Goal: Task Accomplishment & Management: Manage account settings

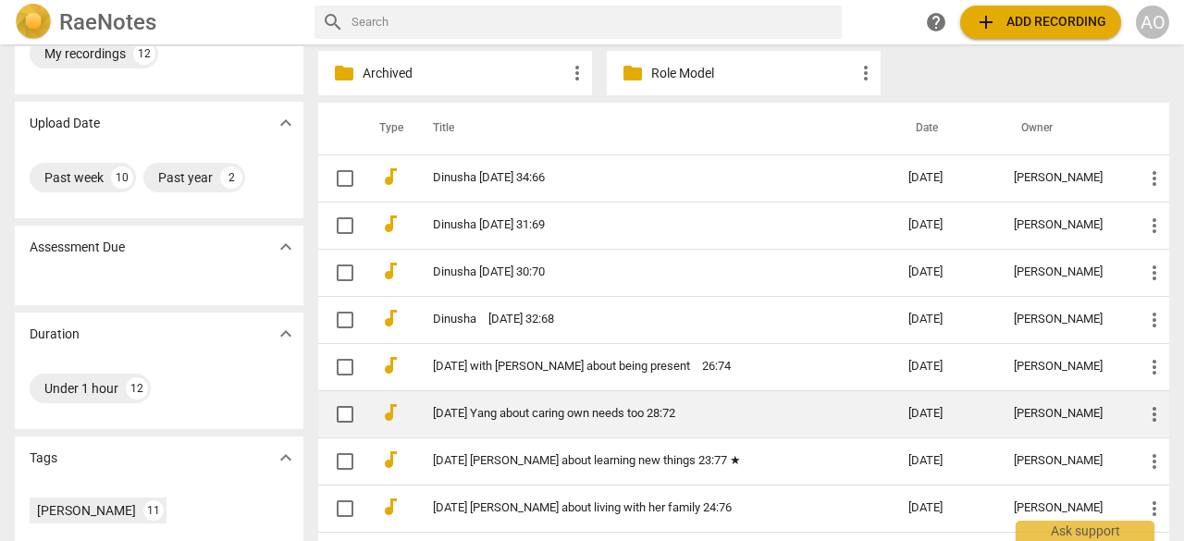
scroll to position [137, 0]
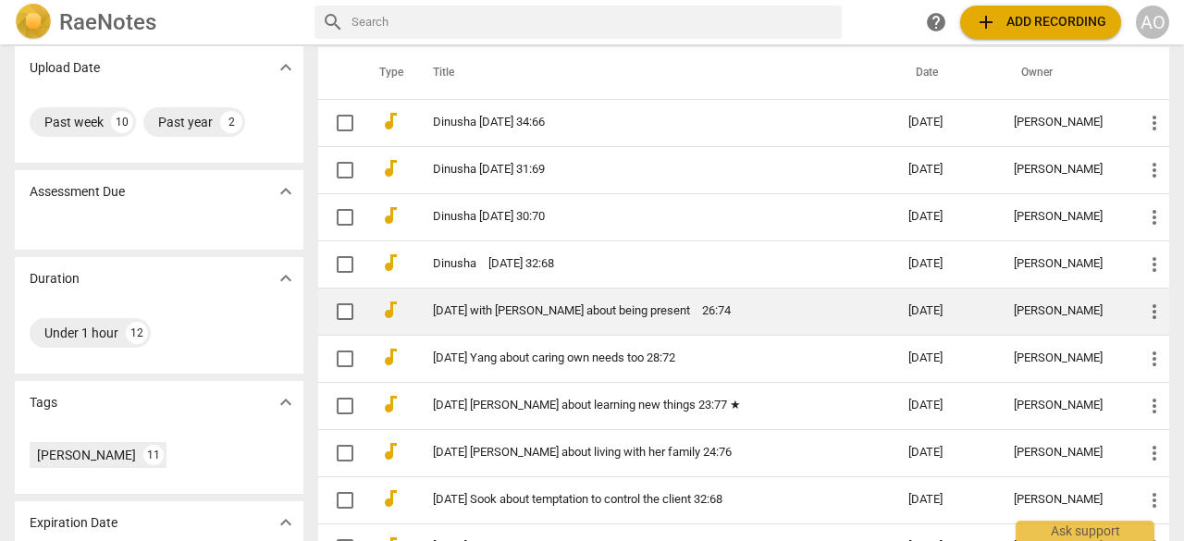
drag, startPoint x: 664, startPoint y: 313, endPoint x: 493, endPoint y: 315, distance: 171.1
click at [493, 315] on link "[DATE] with [PERSON_NAME] about being present　26:74" at bounding box center [637, 311] width 409 height 14
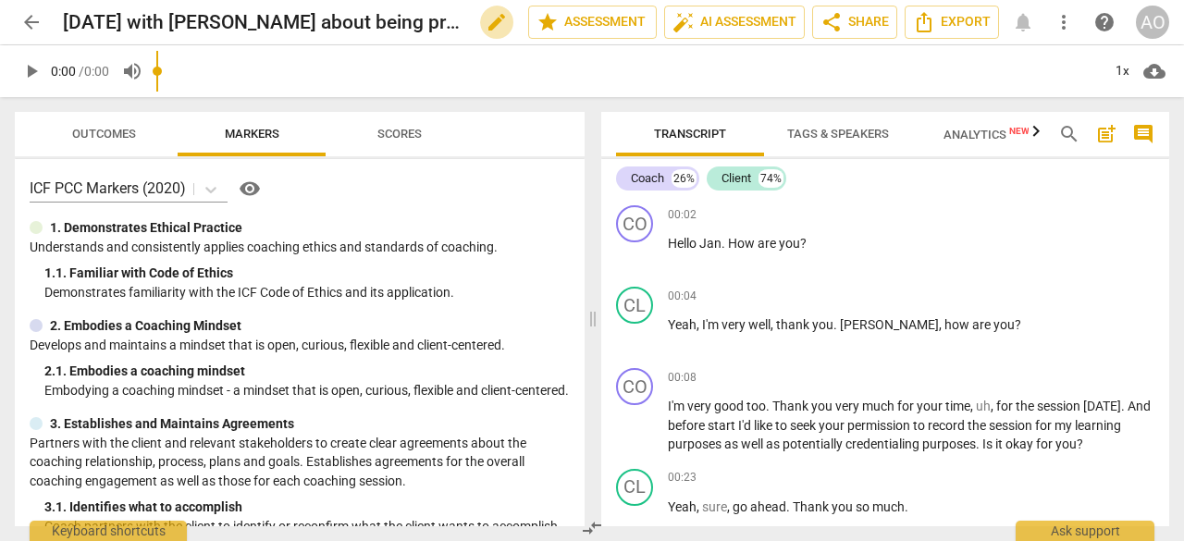
click at [488, 24] on span "edit" at bounding box center [497, 22] width 22 height 22
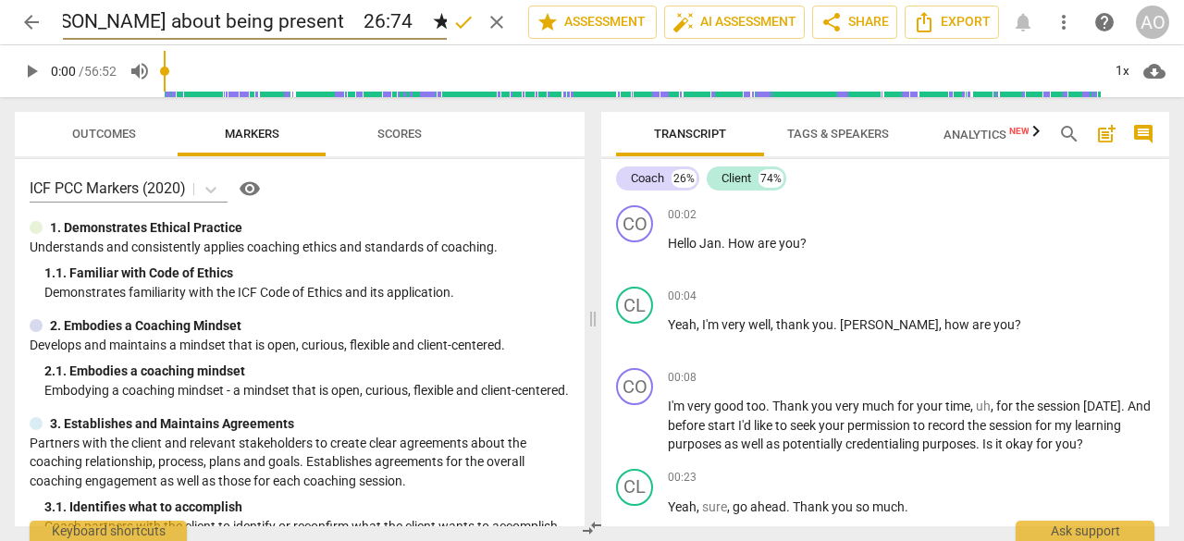
scroll to position [0, 129]
type input "[DATE] with [PERSON_NAME] about being present　26:74　★★★"
click at [464, 23] on span "done" at bounding box center [463, 22] width 22 height 22
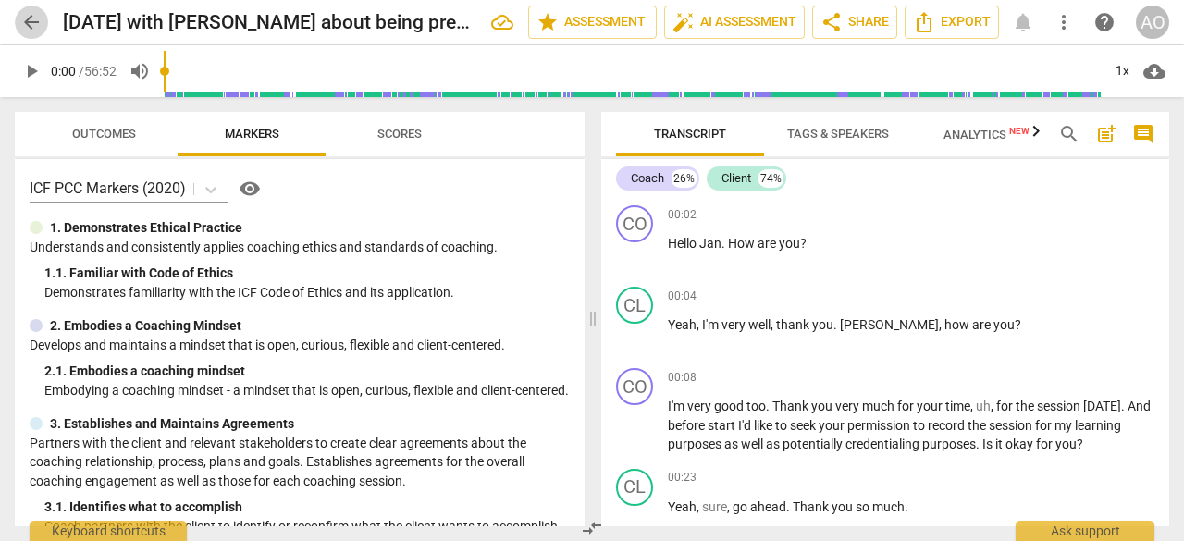
click at [32, 23] on span "arrow_back" at bounding box center [31, 22] width 22 height 22
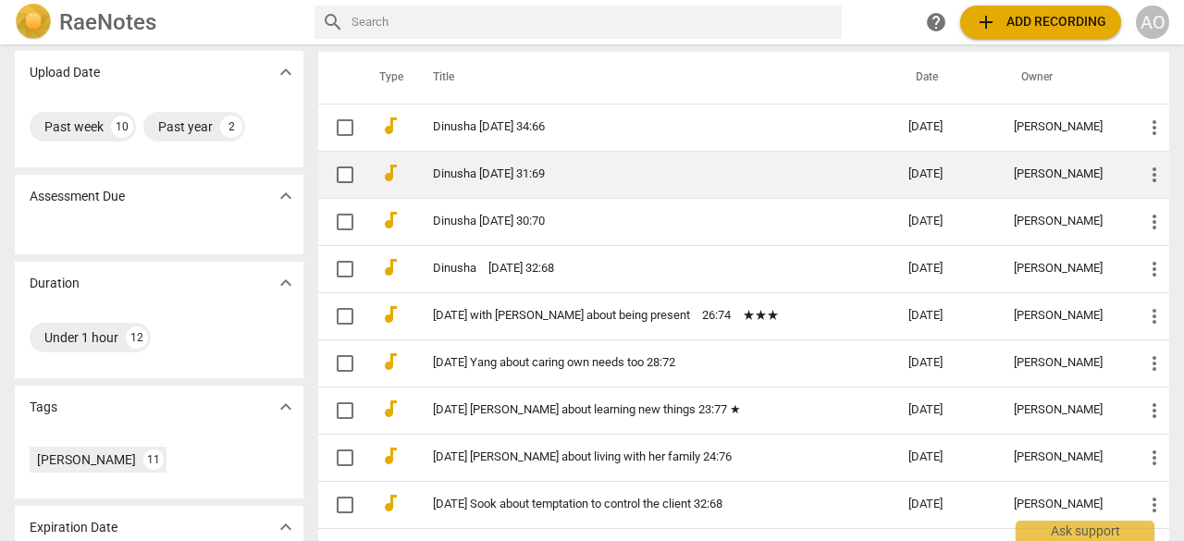
scroll to position [129, 0]
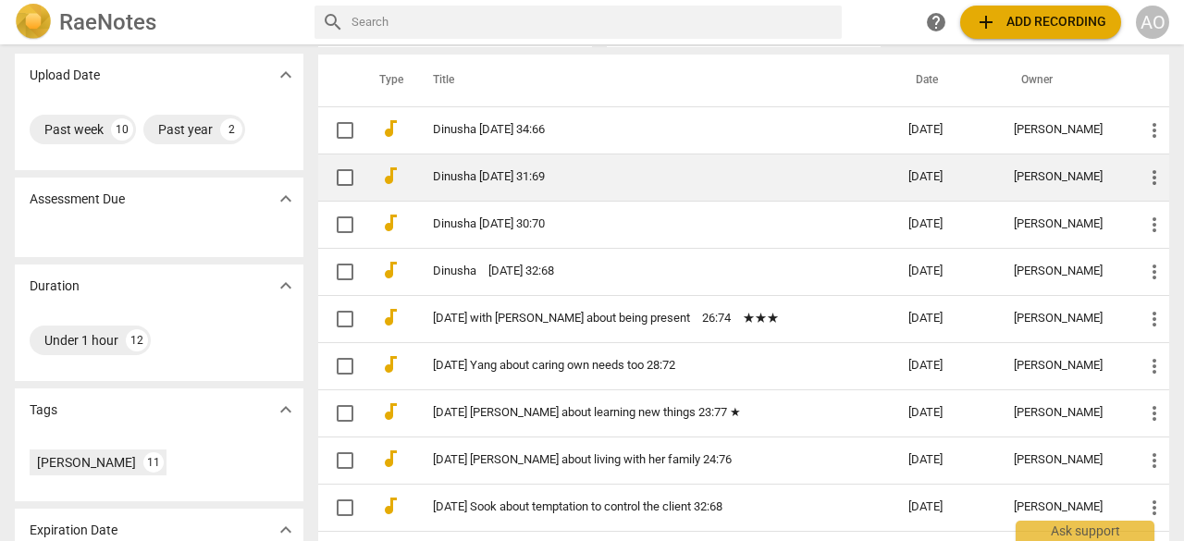
drag, startPoint x: 536, startPoint y: 182, endPoint x: 516, endPoint y: 179, distance: 20.5
click at [516, 179] on link "Dinusha [DATE] 31:69" at bounding box center [637, 177] width 409 height 14
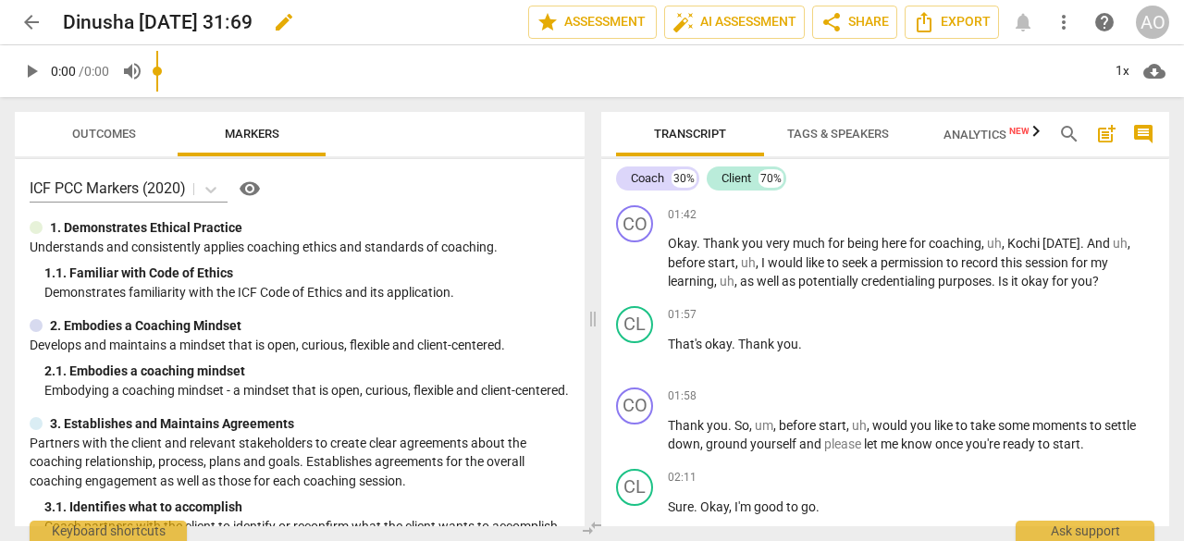
click at [292, 19] on span "edit" at bounding box center [284, 22] width 22 height 22
click at [298, 23] on input "Dinusha [DATE] 31:69" at bounding box center [255, 22] width 384 height 35
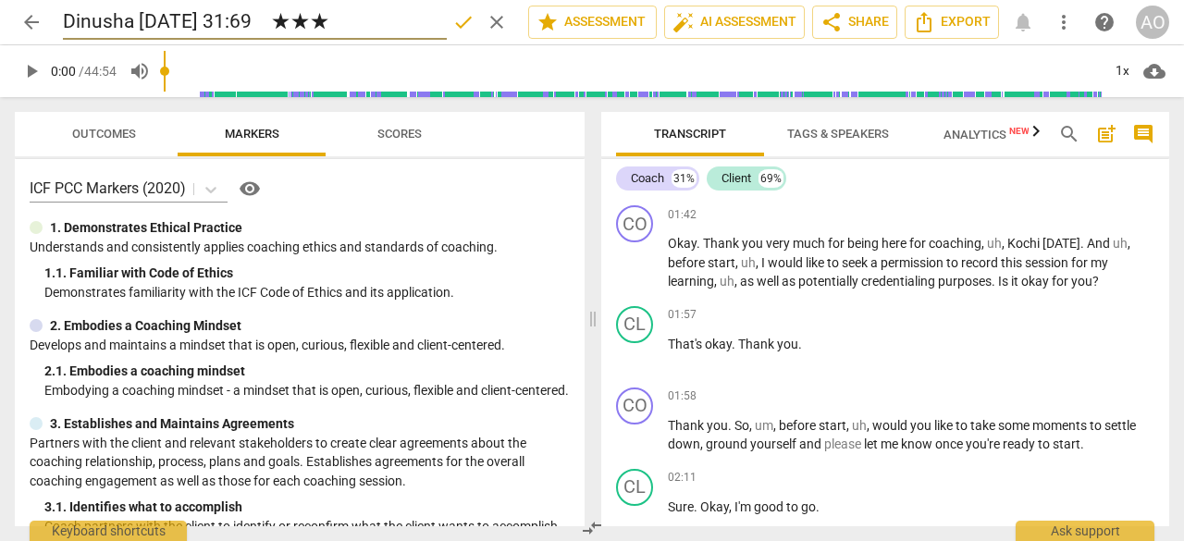
type input "Dinusha [DATE] 31:69　★★★"
click at [459, 26] on span "done" at bounding box center [463, 22] width 22 height 22
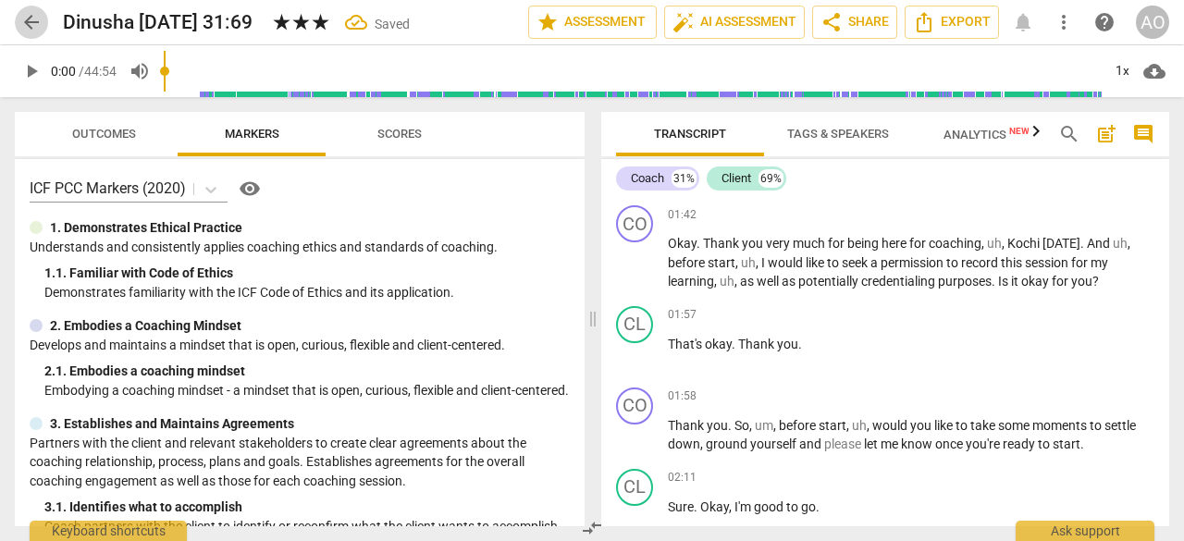
click at [26, 18] on span "arrow_back" at bounding box center [31, 22] width 22 height 22
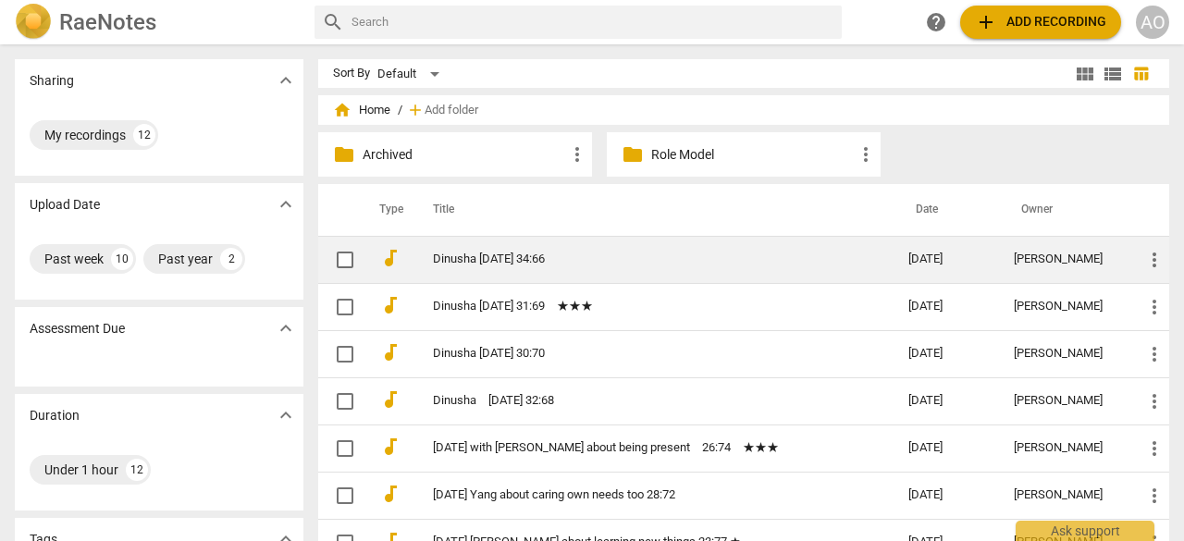
drag, startPoint x: 575, startPoint y: 266, endPoint x: 518, endPoint y: 258, distance: 57.9
click at [518, 258] on link "Dinusha [DATE] 34:66" at bounding box center [637, 259] width 409 height 14
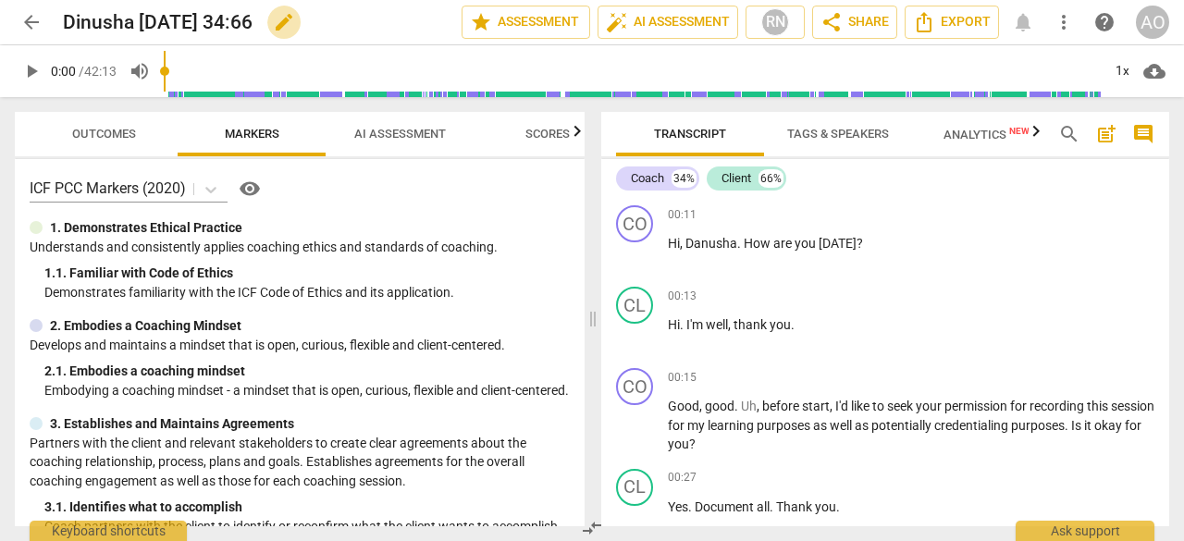
click at [295, 21] on span "edit" at bounding box center [284, 22] width 22 height 22
click at [299, 21] on input "Dinusha [DATE] 34:66" at bounding box center [221, 22] width 317 height 35
type input "Dinusha [DATE] 34:66　★★"
click at [397, 26] on span "done" at bounding box center [397, 22] width 22 height 22
